Goal: Task Accomplishment & Management: Manage account settings

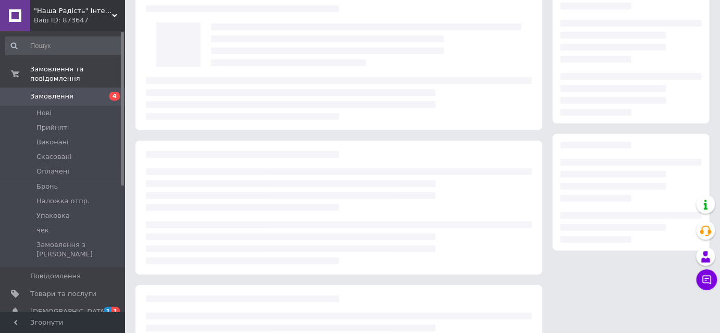
scroll to position [47, 0]
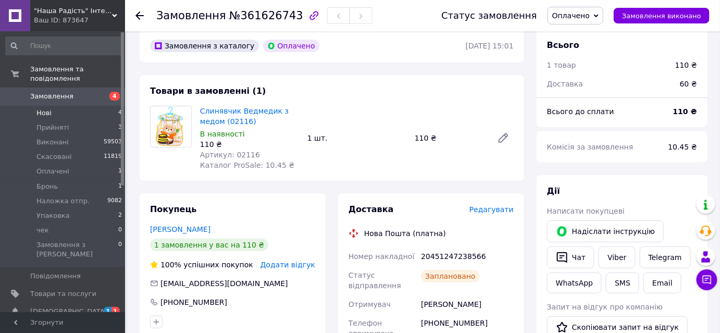
click at [43, 108] on span "Нові" at bounding box center [43, 112] width 15 height 9
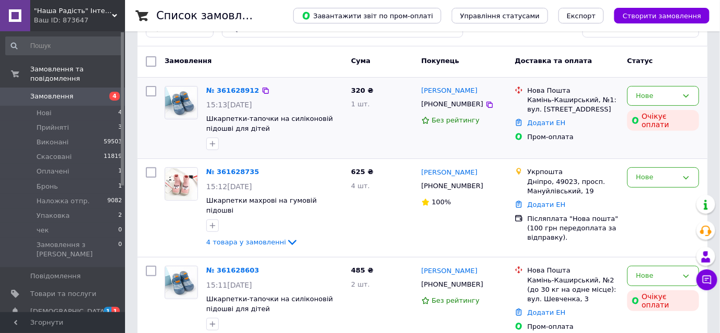
scroll to position [94, 0]
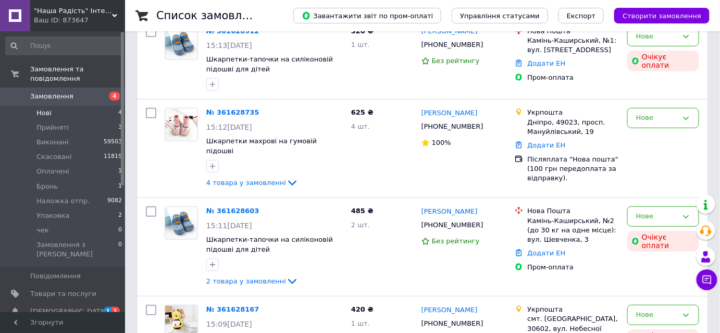
click at [50, 108] on span "Нові" at bounding box center [43, 112] width 15 height 9
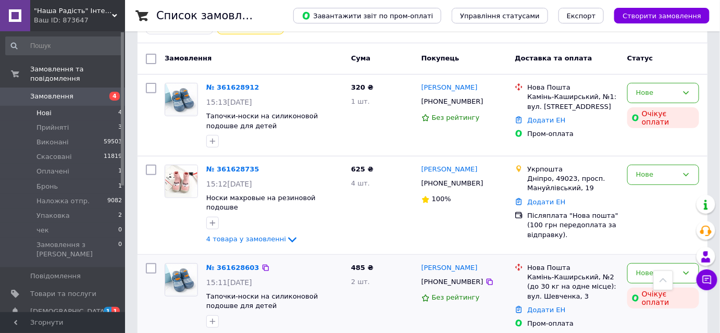
scroll to position [39, 0]
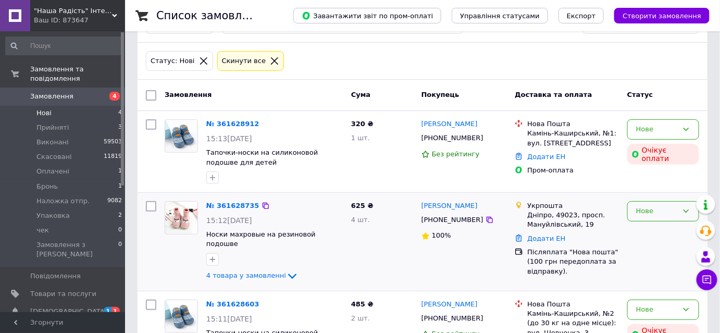
click at [652, 206] on div "Нове" at bounding box center [657, 211] width 42 height 11
click at [653, 231] on li "Прийнято" at bounding box center [663, 233] width 71 height 19
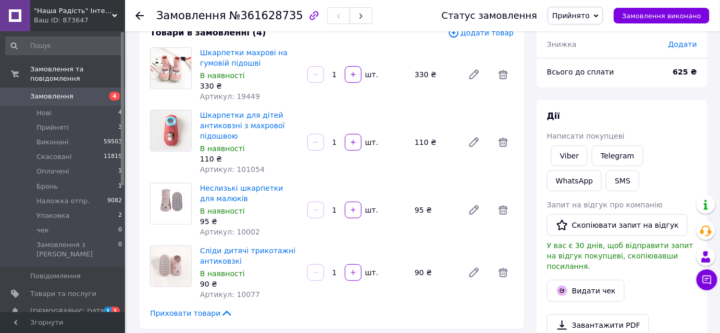
scroll to position [47, 0]
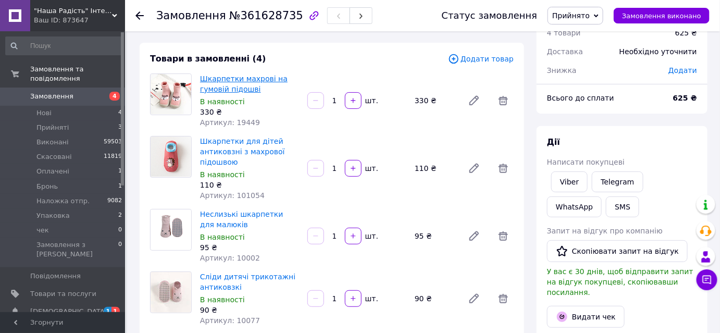
click at [233, 81] on link "Шкарпетки махрові на гумовій підошві" at bounding box center [244, 84] width 88 height 19
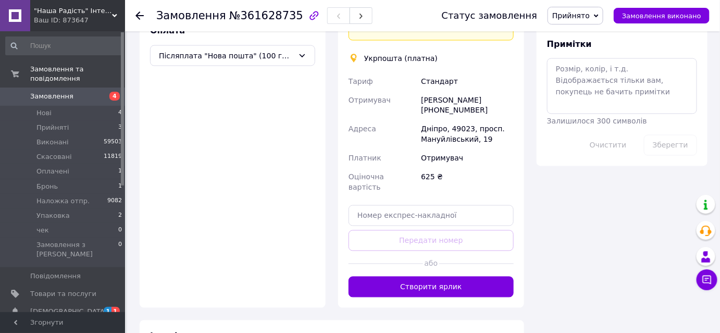
scroll to position [568, 0]
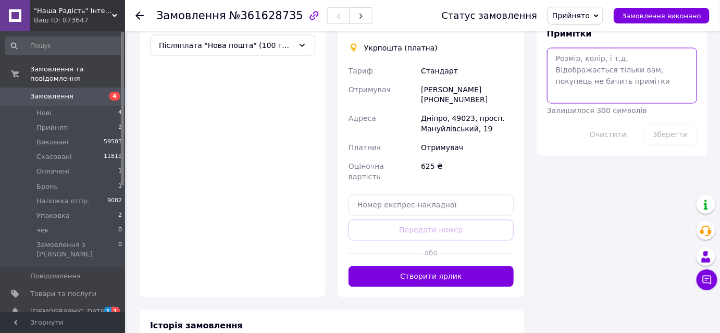
click at [590, 66] on textarea at bounding box center [622, 75] width 150 height 55
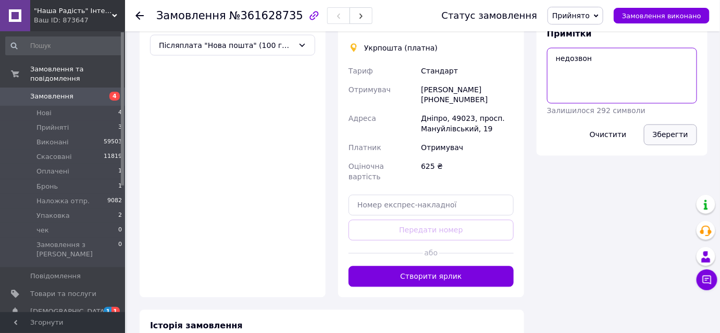
type textarea "недозвон"
click at [663, 125] on button "Зберегти" at bounding box center [670, 135] width 53 height 21
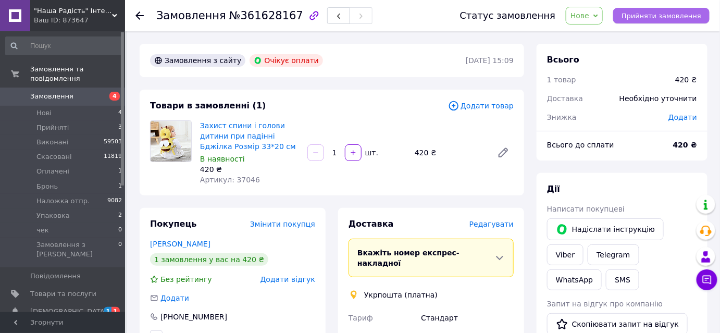
click at [665, 16] on span "Прийняти замовлення" at bounding box center [662, 16] width 80 height 8
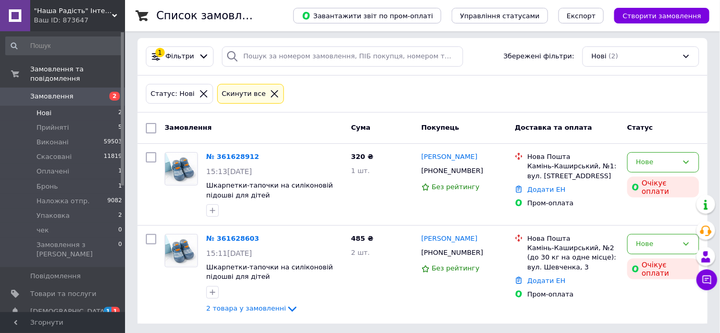
scroll to position [7, 0]
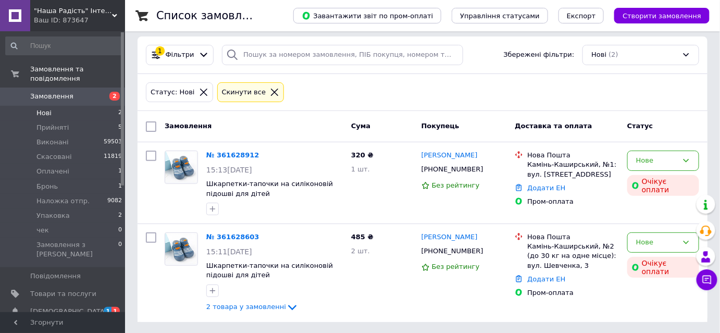
click at [212, 233] on link "№ 361628603" at bounding box center [232, 237] width 53 height 8
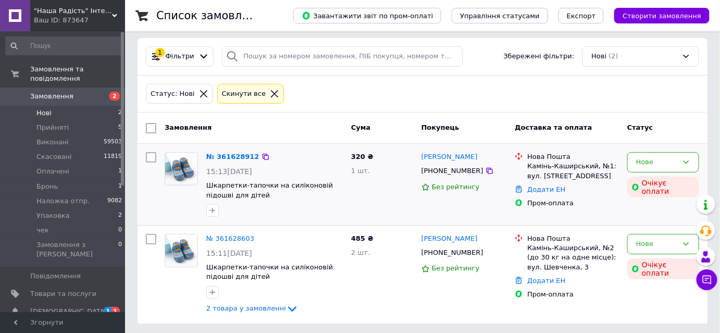
scroll to position [7, 0]
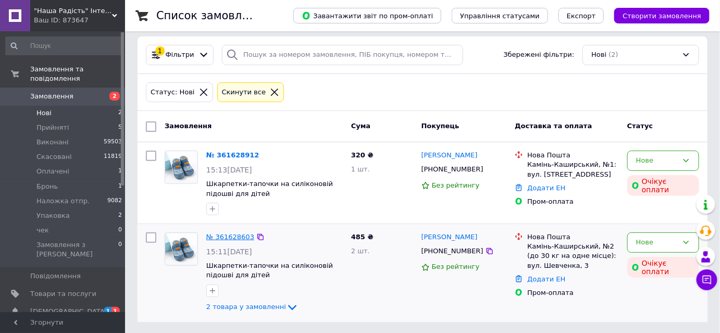
click at [232, 238] on link "№ 361628603" at bounding box center [230, 237] width 48 height 8
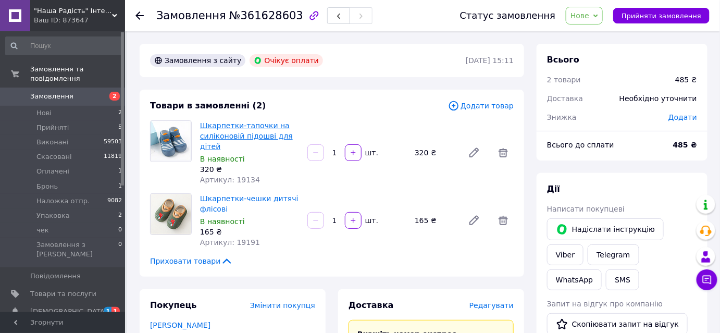
click at [239, 130] on link "Шкарпетки-тапочки на силіконовій підошві для дітей" at bounding box center [246, 135] width 93 height 29
click at [264, 198] on link "Шкарпетки-чешки дитячі флісові" at bounding box center [249, 203] width 98 height 19
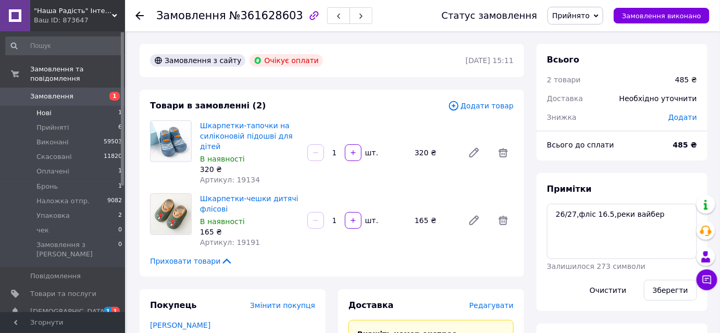
click at [55, 106] on li "Нові 1" at bounding box center [64, 113] width 128 height 15
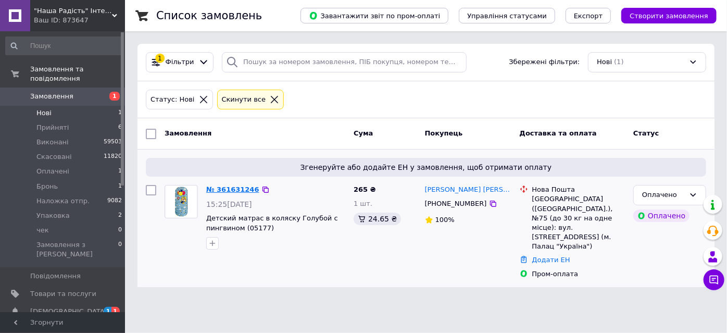
click at [227, 186] on link "№ 361631246" at bounding box center [232, 190] width 53 height 8
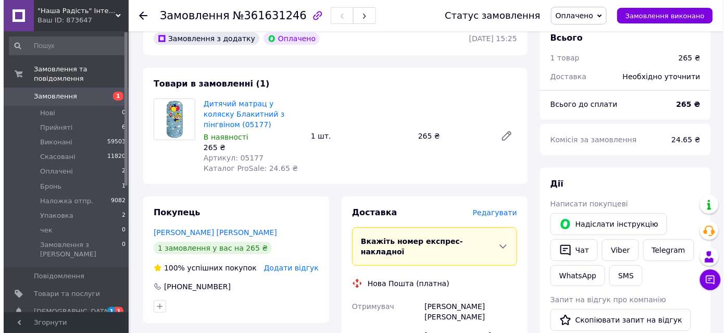
scroll to position [94, 0]
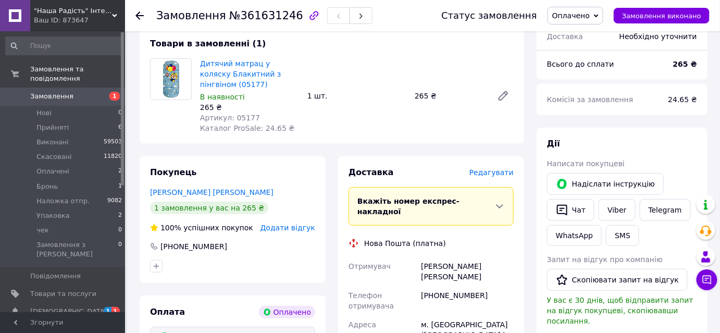
click at [493, 173] on span "Редагувати" at bounding box center [491, 172] width 44 height 8
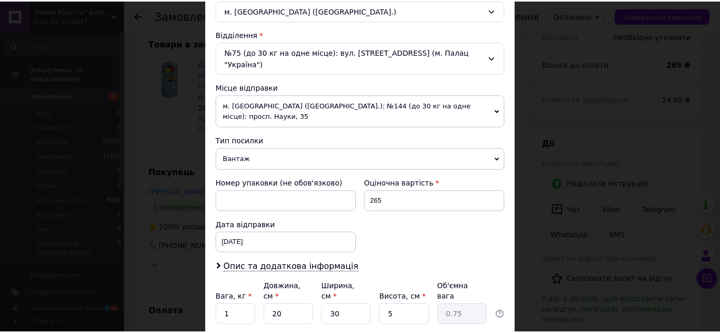
scroll to position [331, 0]
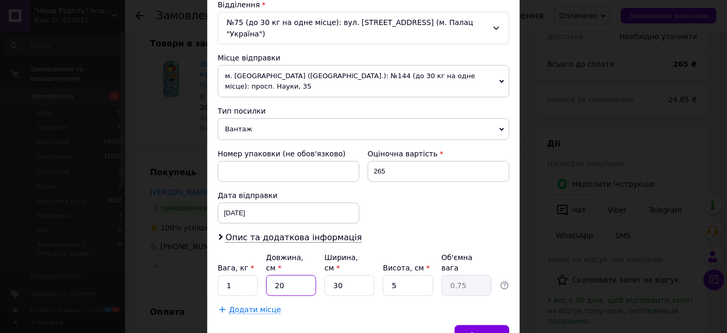
click at [283, 275] on input "20" at bounding box center [291, 285] width 50 height 21
type input "2"
type input "0.1"
type input "1"
type input "0.1"
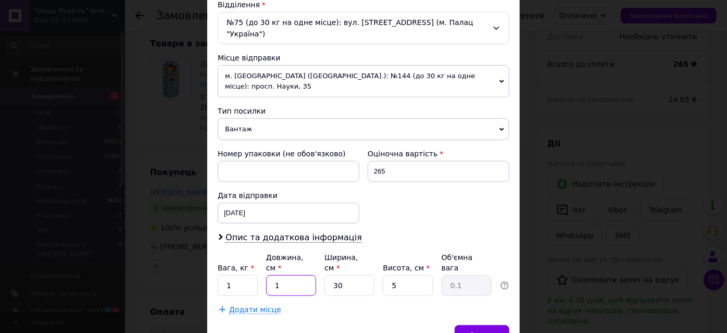
type input "15"
type input "0.56"
type input "15"
click at [342, 275] on input "30" at bounding box center [350, 285] width 50 height 21
type input "3"
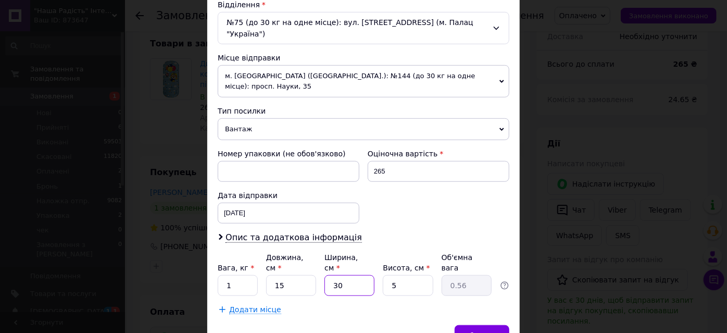
type input "0.1"
type input "1"
type input "0.1"
type input "15"
type input "0.28"
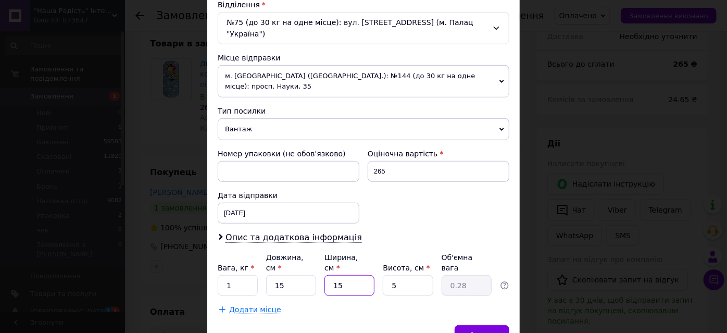
type input "15"
click at [404, 275] on input "Висота, см *" at bounding box center [408, 285] width 50 height 21
type input "1"
type input "0.1"
type input "10"
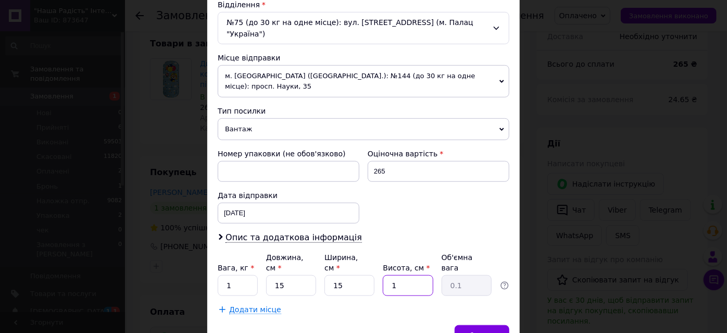
type input "0.56"
type input "10"
click at [477, 331] on span "Зберегти" at bounding box center [482, 335] width 33 height 8
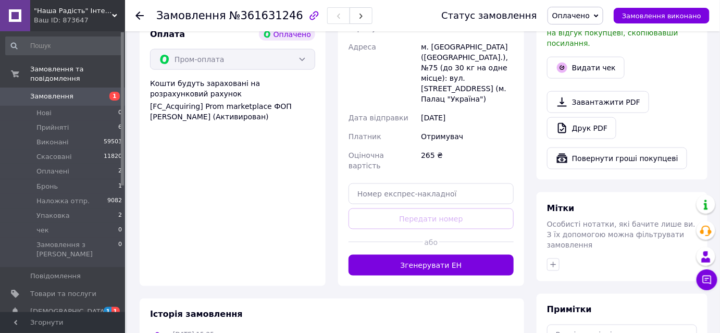
scroll to position [379, 0]
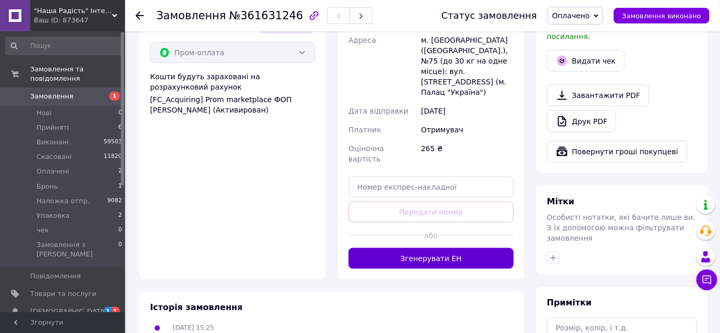
click at [436, 248] on button "Згенерувати ЕН" at bounding box center [431, 258] width 165 height 21
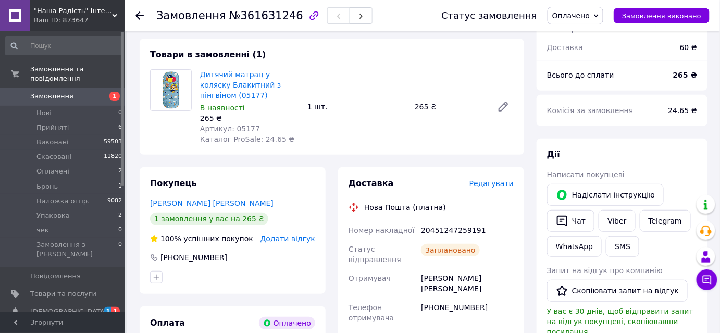
scroll to position [189, 0]
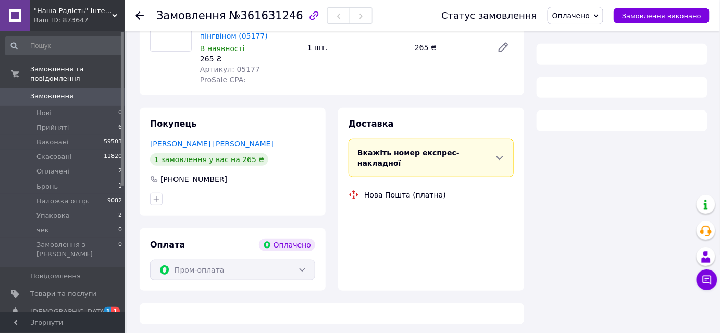
scroll to position [143, 0]
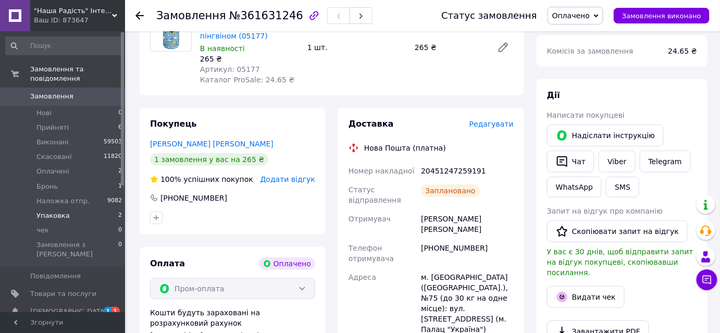
click at [56, 211] on span "Упаковка" at bounding box center [52, 215] width 33 height 9
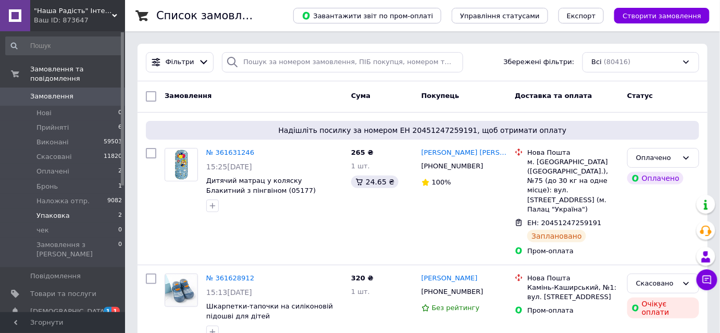
click at [53, 211] on span "Упаковка" at bounding box center [52, 215] width 33 height 9
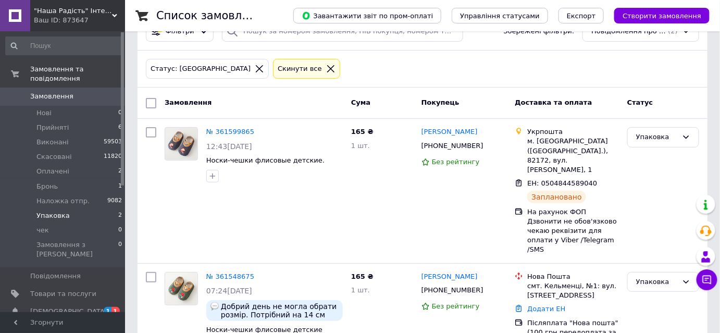
scroll to position [47, 0]
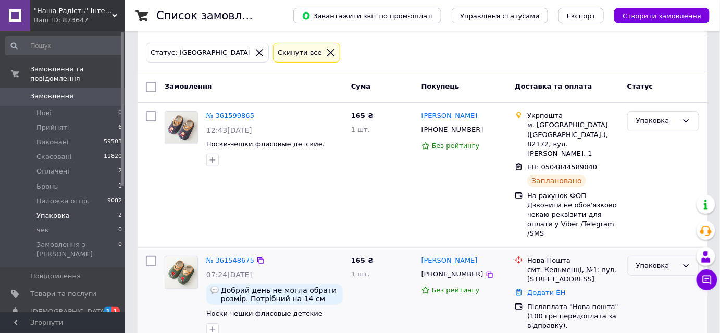
click at [654, 261] on div "Упаковка" at bounding box center [657, 266] width 42 height 11
click at [651, 297] on li "Виконано" at bounding box center [663, 306] width 71 height 19
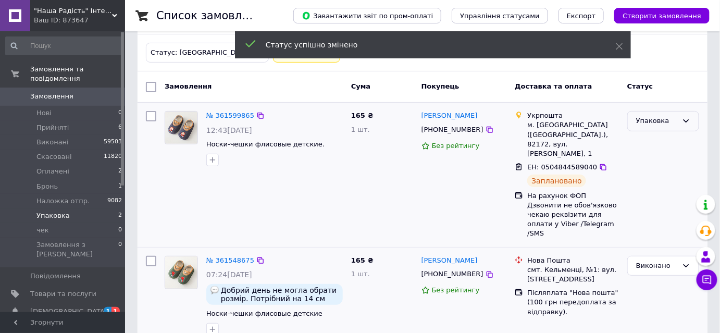
click at [657, 124] on div "Упаковка" at bounding box center [657, 121] width 42 height 11
click at [649, 162] on li "Виконано" at bounding box center [663, 161] width 71 height 19
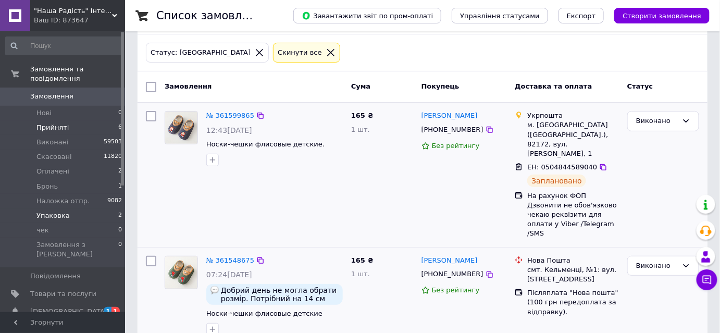
click at [52, 123] on span "Прийняті" at bounding box center [52, 127] width 32 height 9
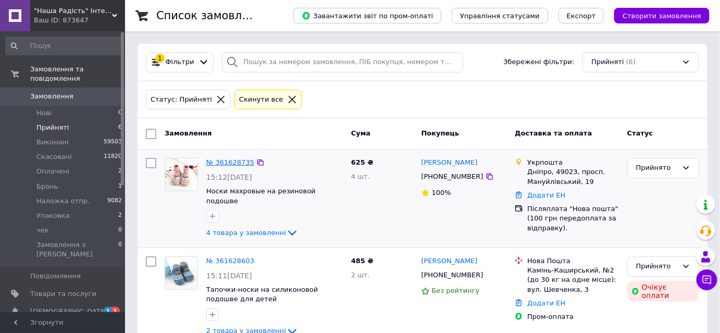
click at [226, 160] on link "№ 361628735" at bounding box center [230, 162] width 48 height 8
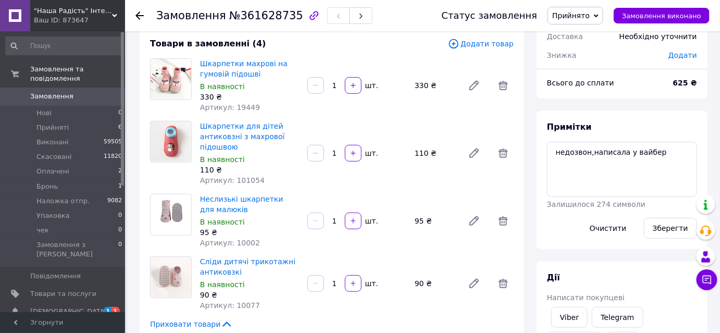
scroll to position [47, 0]
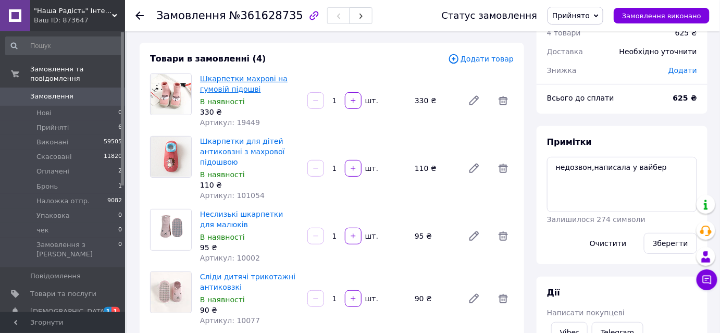
click at [248, 80] on link "Шкарпетки махрові на гумовій підошві" at bounding box center [244, 84] width 88 height 19
click at [249, 144] on link "Шкарпетки для дітей антиковзні з махрової підошвою" at bounding box center [242, 151] width 85 height 29
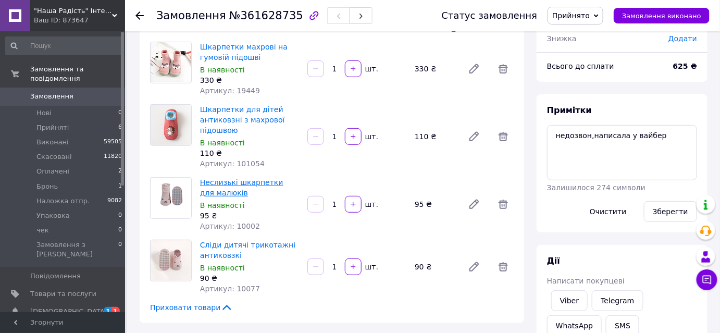
scroll to position [94, 0]
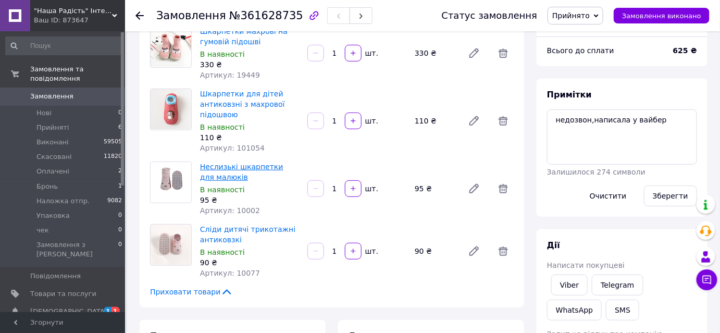
click at [268, 166] on link "Неслизькі шкарпетки для малюків" at bounding box center [241, 172] width 83 height 19
click at [226, 231] on link "Сліди дитячі трикотажні антиковзкі" at bounding box center [247, 234] width 95 height 19
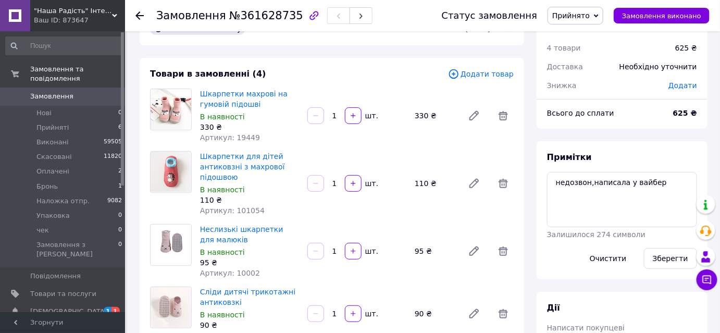
scroll to position [47, 0]
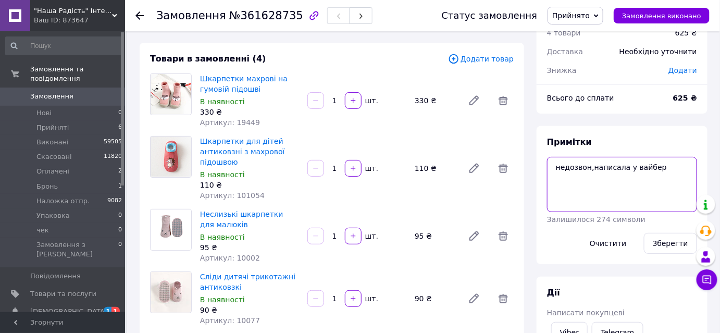
click at [667, 169] on textarea "недозвон,написала у вайбер" at bounding box center [622, 184] width 150 height 55
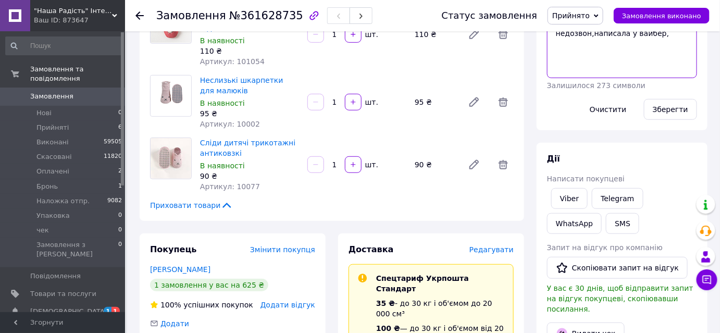
scroll to position [0, 0]
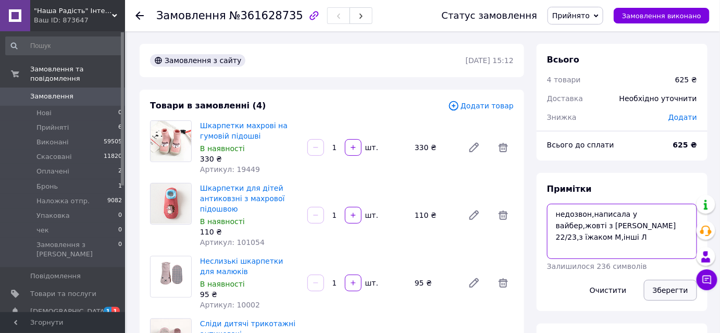
type textarea "недозвон,написала у вайбер,жовті з [PERSON_NAME] 22/23,з їжаком М,інші Л"
click at [671, 294] on button "Зберегти" at bounding box center [670, 290] width 53 height 21
click at [46, 167] on span "Оплачені" at bounding box center [52, 171] width 33 height 9
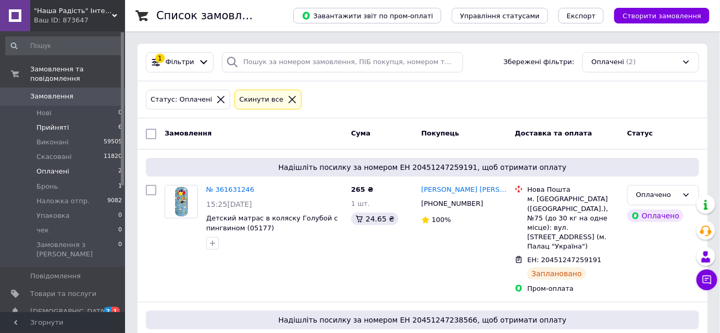
click at [52, 123] on span "Прийняті" at bounding box center [52, 127] width 32 height 9
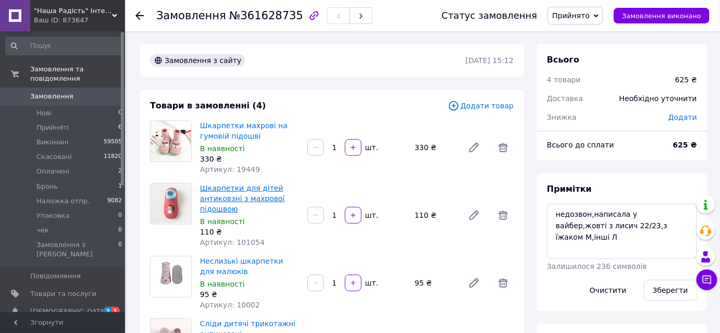
click at [236, 197] on link "Шкарпетки для дітей антиковзні з махрової підошвою" at bounding box center [242, 198] width 85 height 29
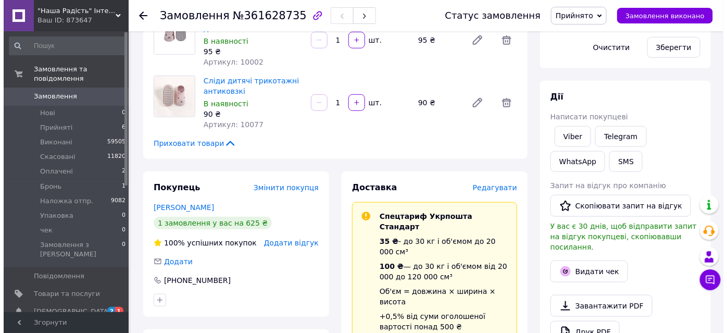
scroll to position [331, 0]
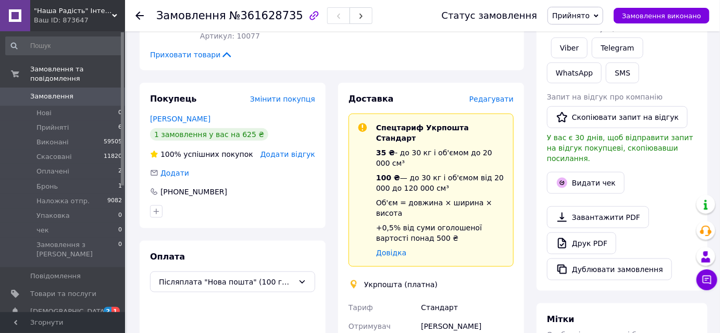
click at [505, 97] on span "Редагувати" at bounding box center [491, 99] width 44 height 8
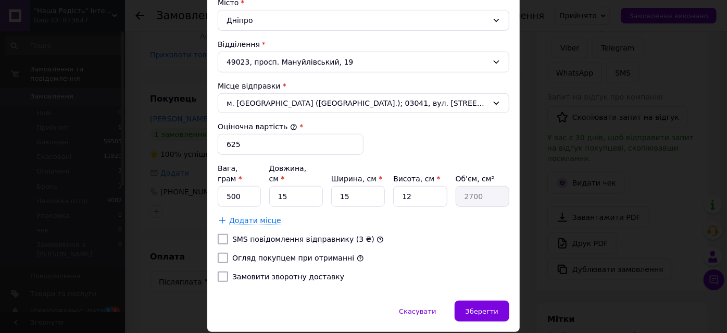
click at [224, 253] on input "Огляд покупцем при отриманні" at bounding box center [223, 258] width 10 height 10
checkbox input "true"
click at [222, 271] on input "Замовити зворотну доставку" at bounding box center [223, 276] width 10 height 10
checkbox input "true"
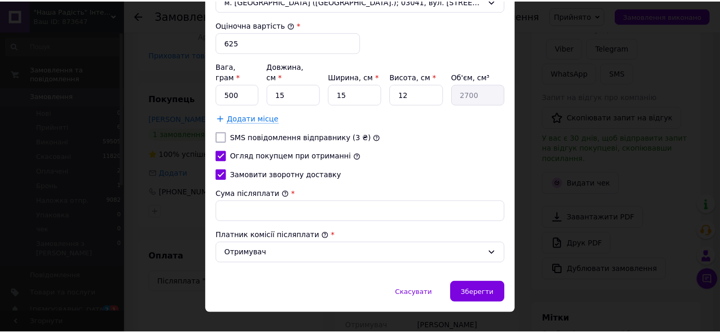
scroll to position [436, 0]
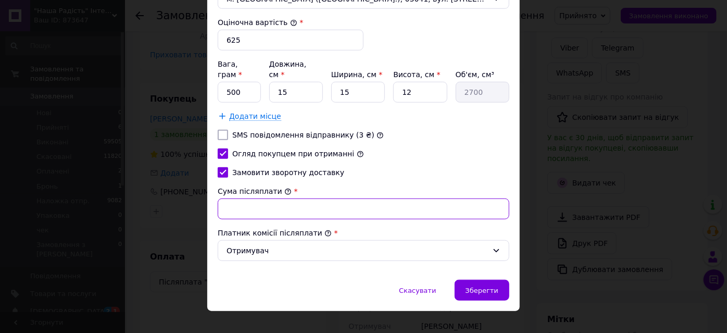
click at [252, 199] on input "Сума післяплати" at bounding box center [364, 209] width 292 height 21
type input "525"
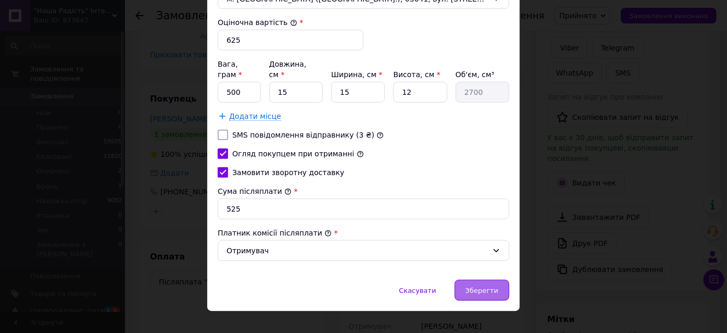
click at [476, 287] on span "Зберегти" at bounding box center [482, 291] width 33 height 8
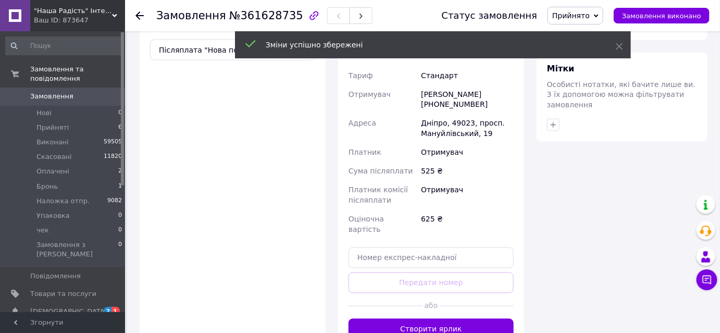
scroll to position [568, 0]
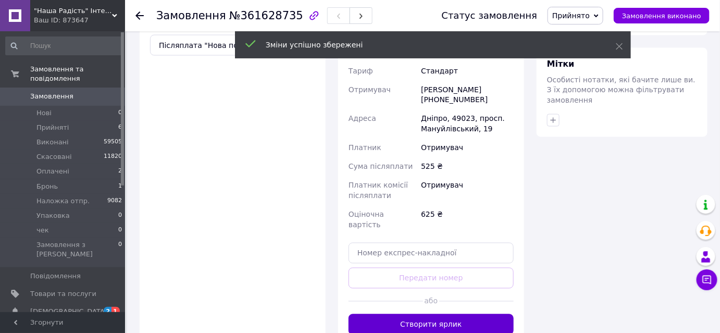
click at [452, 314] on button "Створити ярлик" at bounding box center [431, 324] width 165 height 21
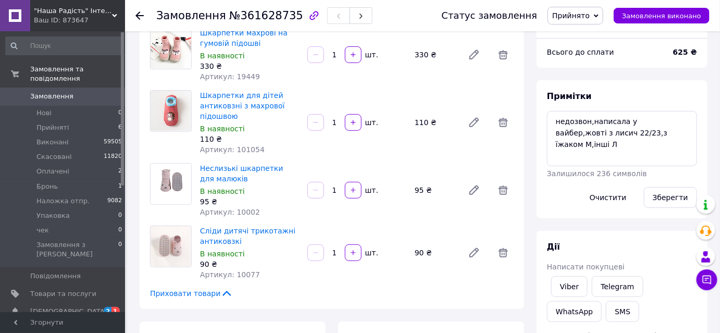
scroll to position [94, 0]
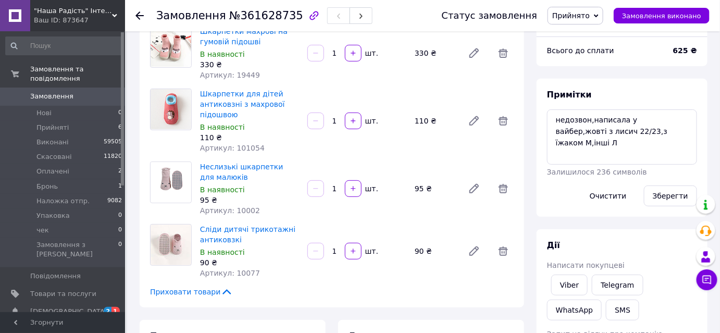
click at [589, 11] on span "Прийнято" at bounding box center [571, 15] width 38 height 8
click at [588, 114] on li "Упаковка" at bounding box center [580, 115] width 64 height 16
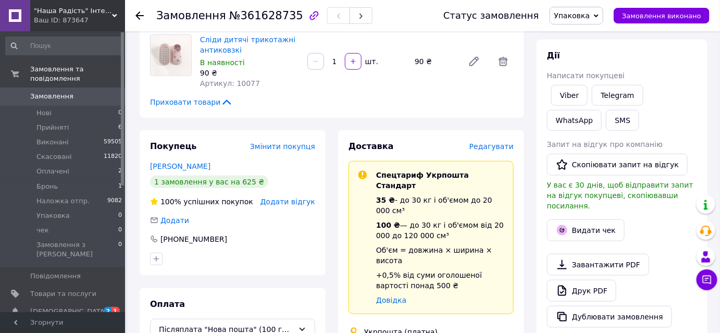
scroll to position [474, 0]
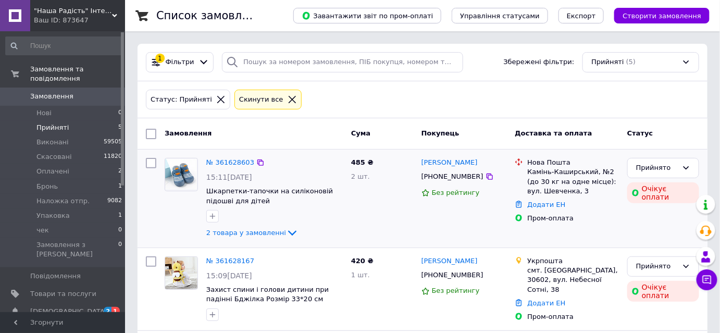
scroll to position [142, 0]
click at [61, 167] on span "Оплачені" at bounding box center [52, 171] width 33 height 9
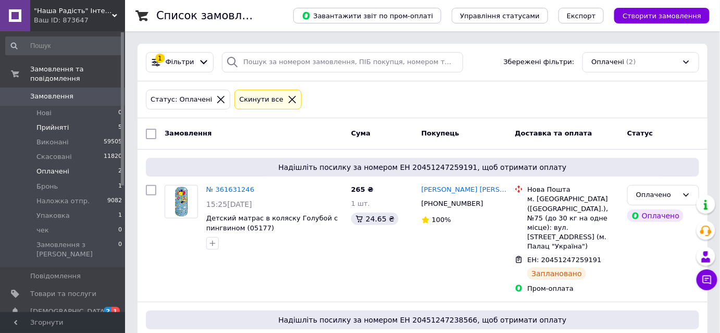
click at [52, 123] on span "Прийняті" at bounding box center [52, 127] width 32 height 9
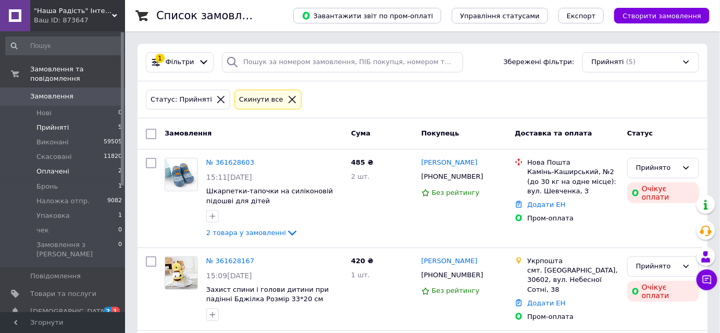
click at [51, 167] on span "Оплачені" at bounding box center [52, 171] width 33 height 9
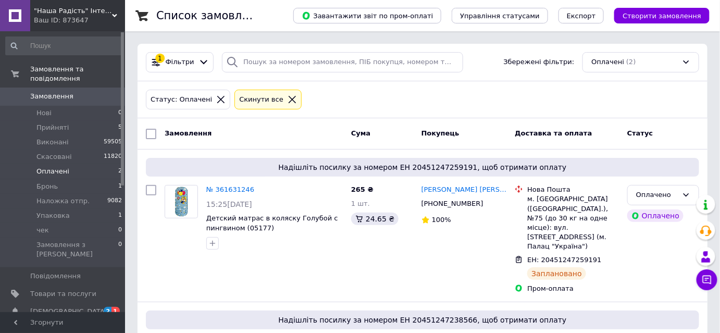
click at [51, 167] on span "Оплачені" at bounding box center [52, 171] width 33 height 9
